Goal: Book appointment/travel/reservation

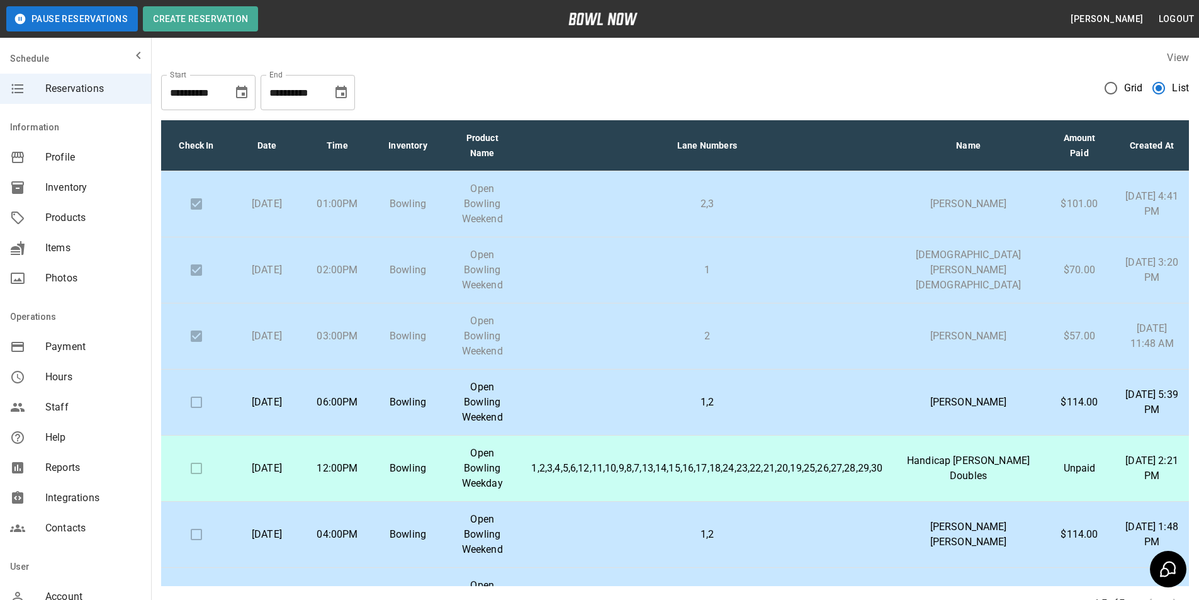
click at [715, 461] on p "1,2,3,4,5,6,12,11,10,9,8,7,13,14,15,16,17,18,24,23,22,21,20,19,25,26,27,28,29,30" at bounding box center [706, 468] width 351 height 15
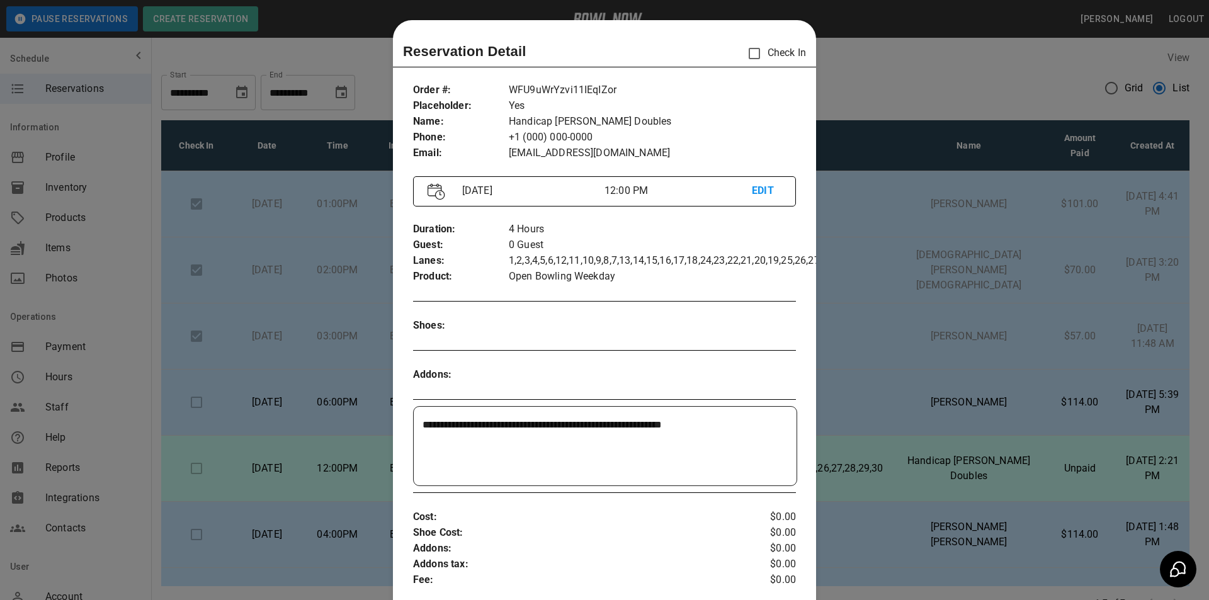
scroll to position [20, 0]
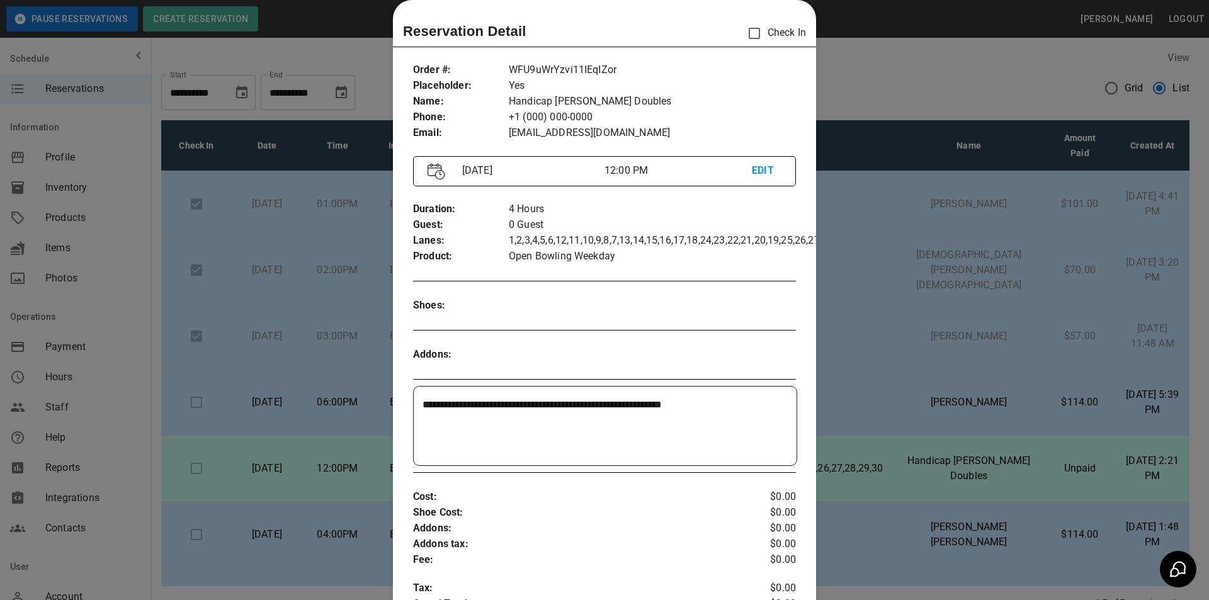
click at [859, 404] on div at bounding box center [604, 300] width 1209 height 600
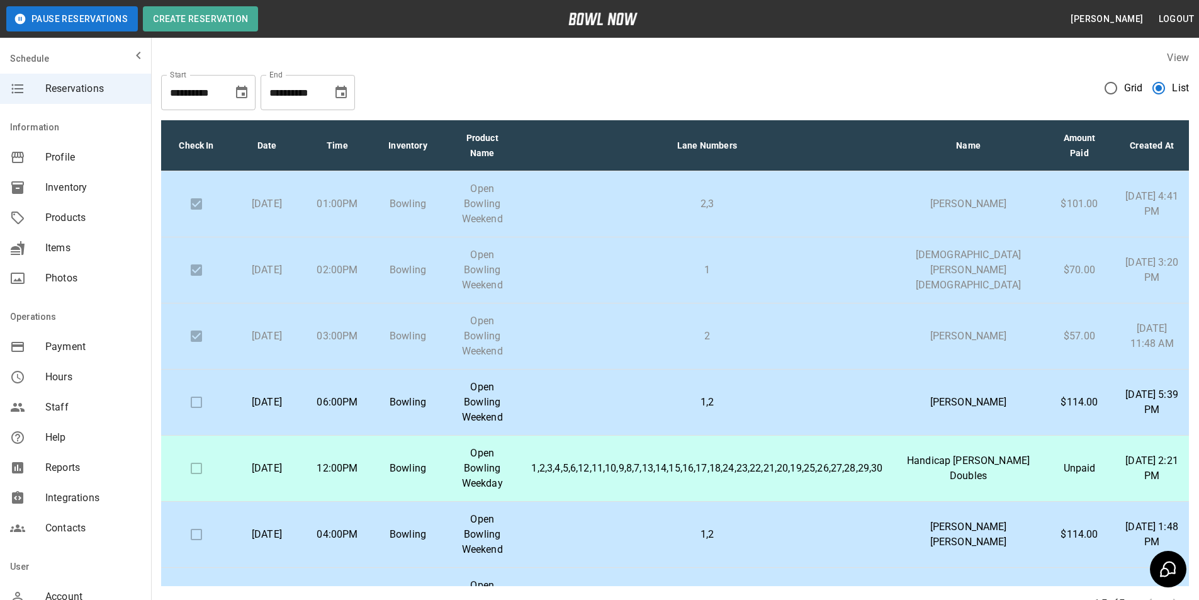
click at [342, 95] on icon "Choose date, selected date is Nov 12, 2025" at bounding box center [341, 92] width 11 height 13
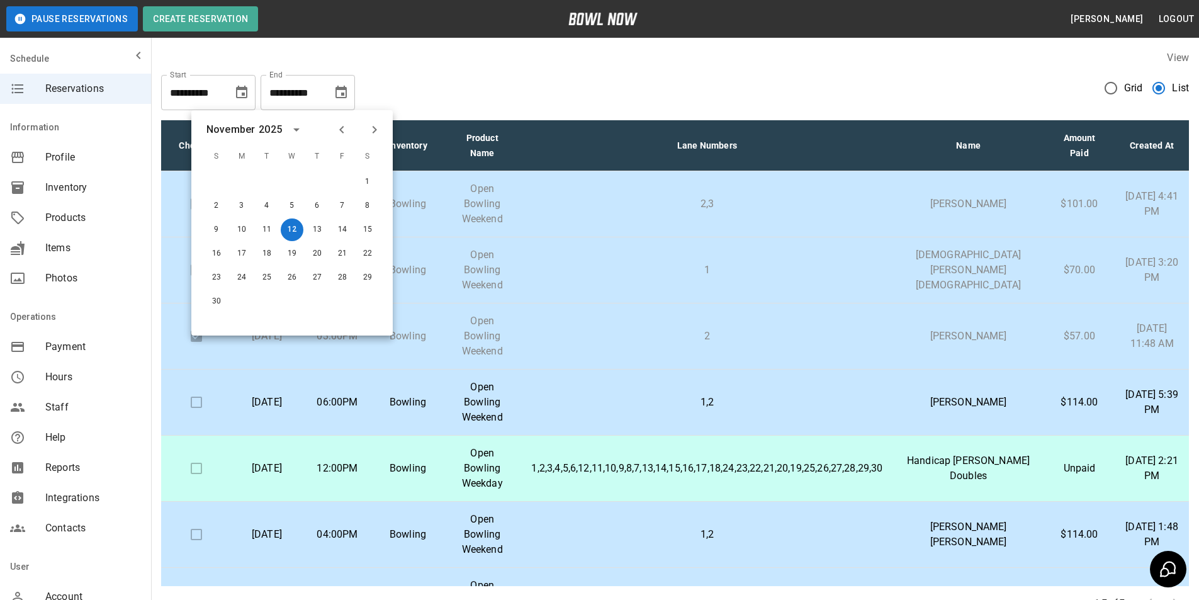
drag, startPoint x: 337, startPoint y: 132, endPoint x: 340, endPoint y: 152, distance: 20.4
click at [336, 137] on button "Previous month" at bounding box center [341, 129] width 21 height 21
drag, startPoint x: 224, startPoint y: 231, endPoint x: 246, endPoint y: 237, distance: 22.1
click at [223, 232] on button "12" at bounding box center [216, 229] width 23 height 23
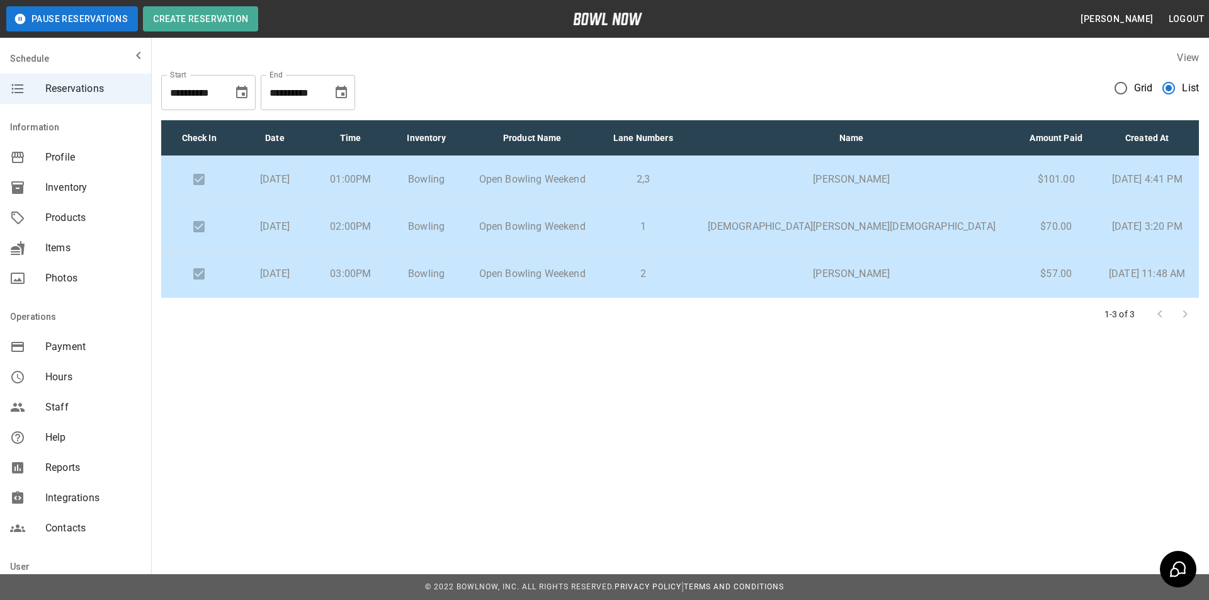
click at [344, 86] on icon "Choose date, selected date is Oct 12, 2025" at bounding box center [341, 92] width 11 height 13
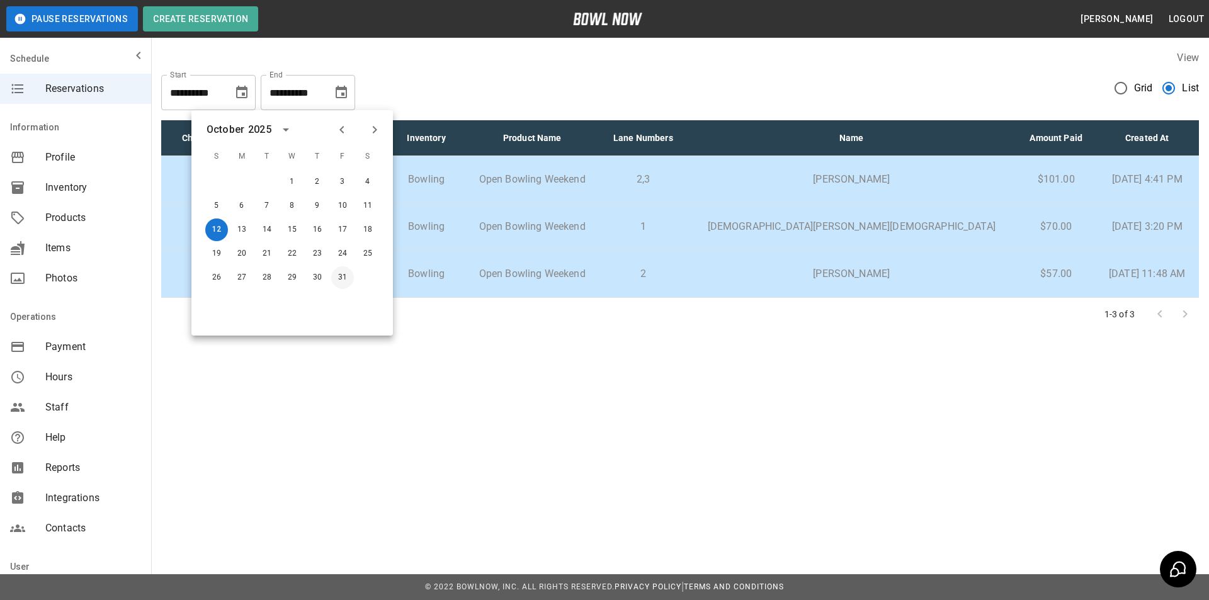
click at [341, 275] on button "31" at bounding box center [342, 277] width 23 height 23
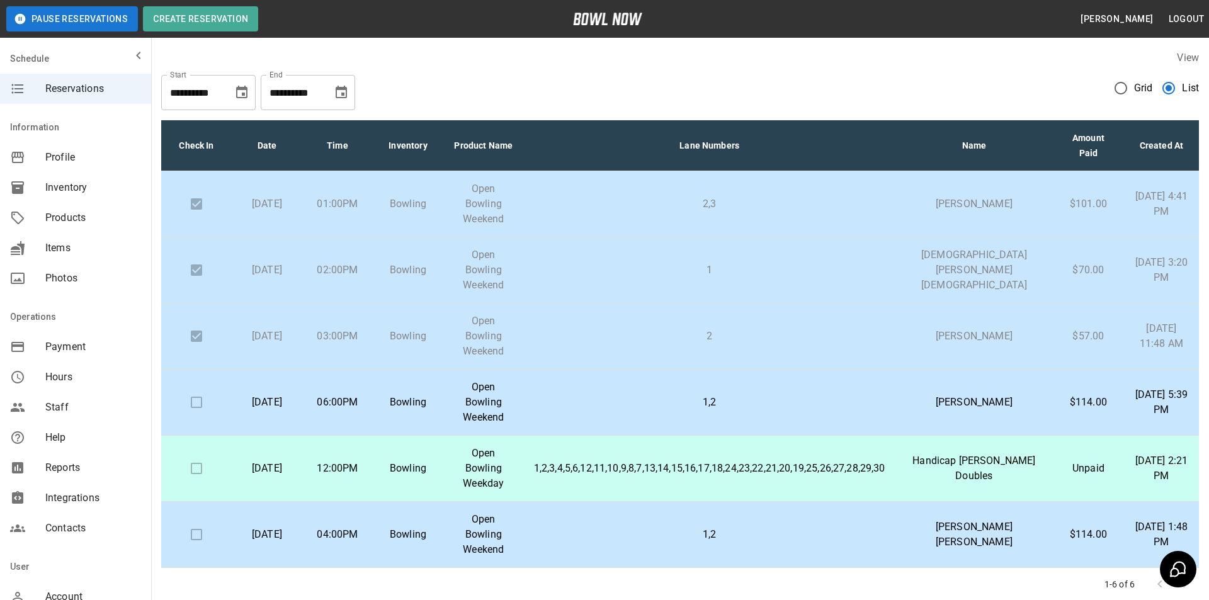
click at [349, 97] on button "Choose date, selected date is Oct 31, 2025" at bounding box center [341, 92] width 25 height 25
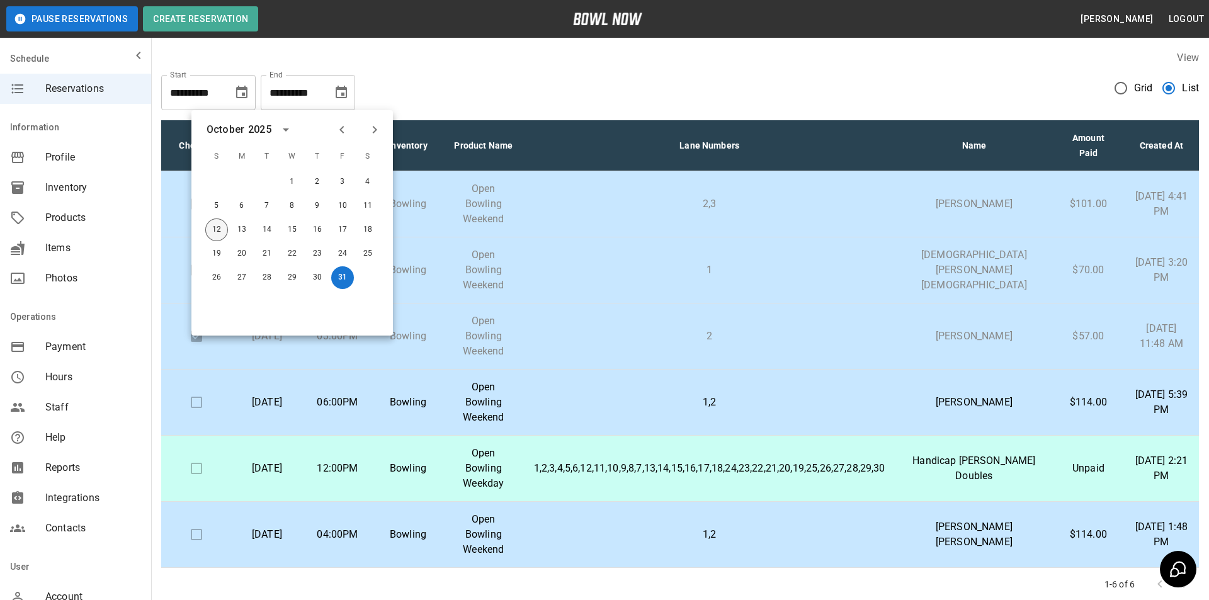
click at [219, 228] on button "12" at bounding box center [216, 229] width 23 height 23
type input "**********"
